Goal: Find specific page/section: Find specific page/section

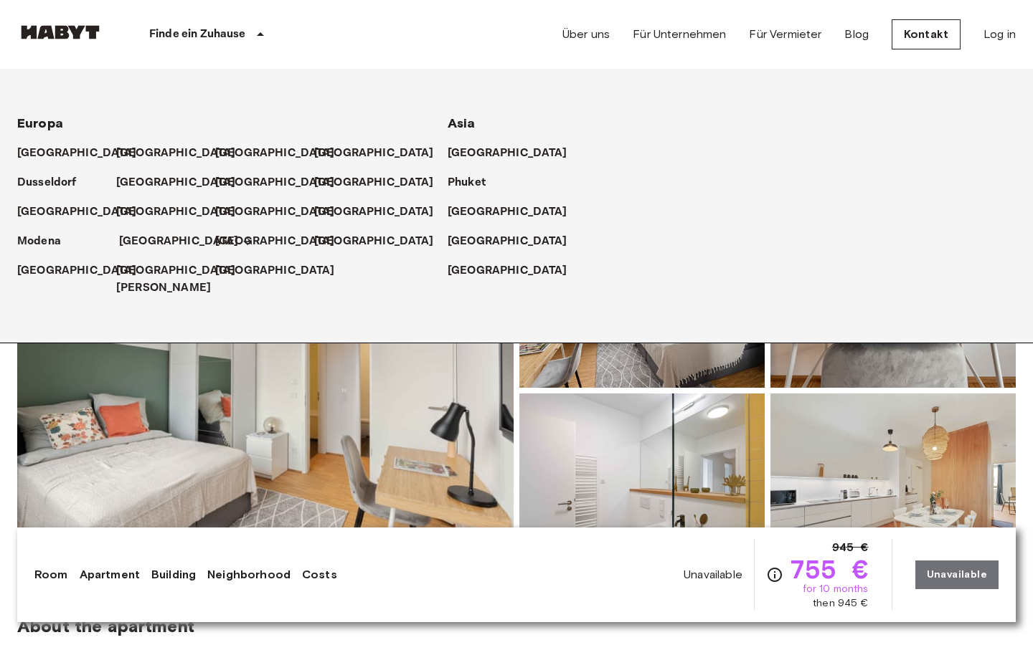
click at [147, 238] on p "[GEOGRAPHIC_DATA]" at bounding box center [179, 241] width 120 height 17
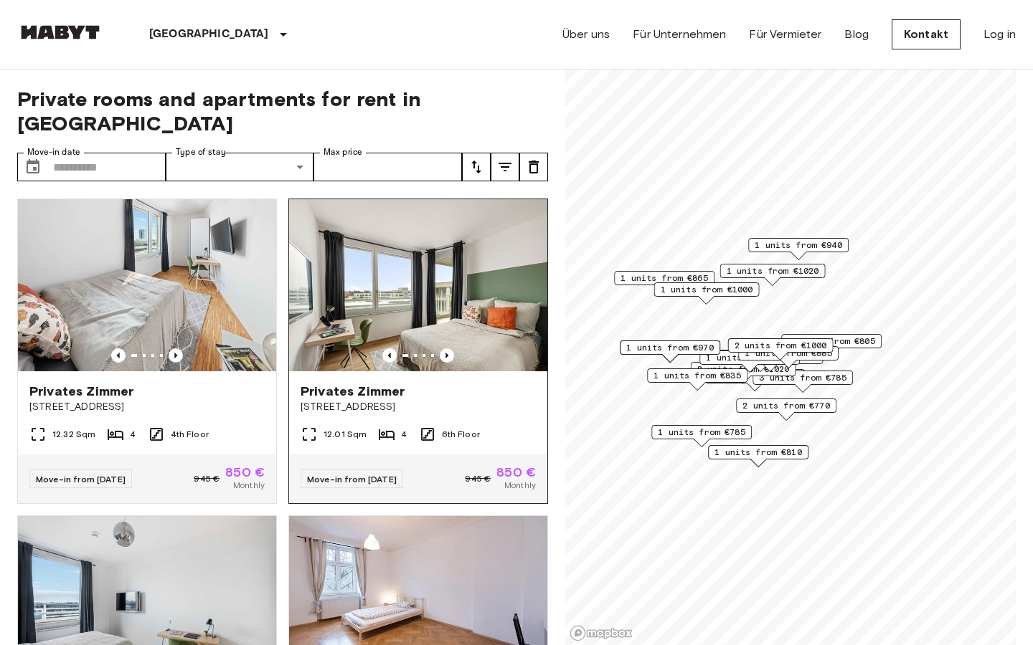
click at [448, 283] on img at bounding box center [418, 285] width 258 height 172
click at [459, 60] on div "[GEOGRAPHIC_DATA] [GEOGRAPHIC_DATA] [GEOGRAPHIC_DATA] [GEOGRAPHIC_DATA] [GEOGRA…" at bounding box center [516, 34] width 998 height 69
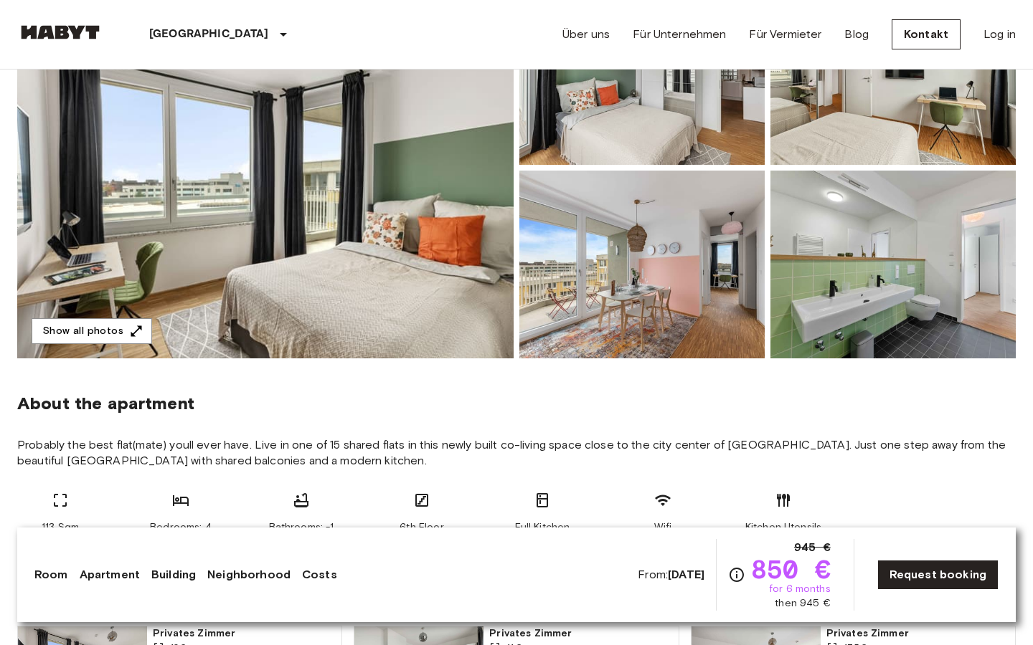
scroll to position [208, 0]
